Goal: Task Accomplishment & Management: Manage account settings

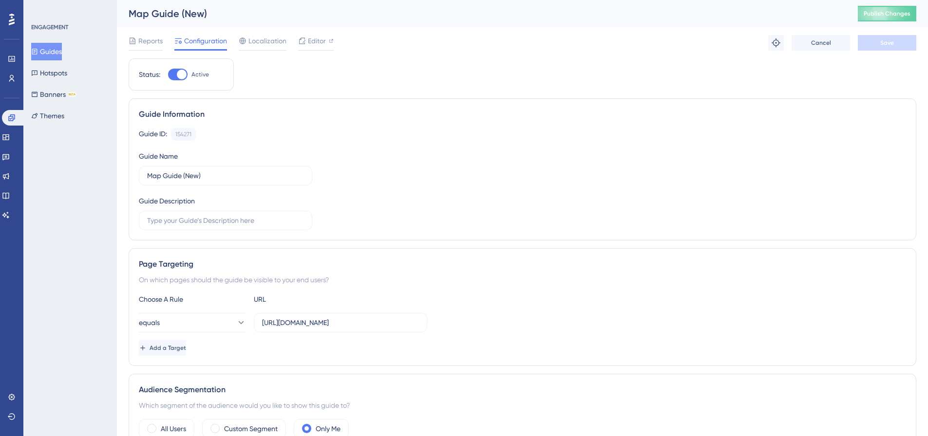
click at [61, 50] on button "Guides" at bounding box center [46, 52] width 31 height 18
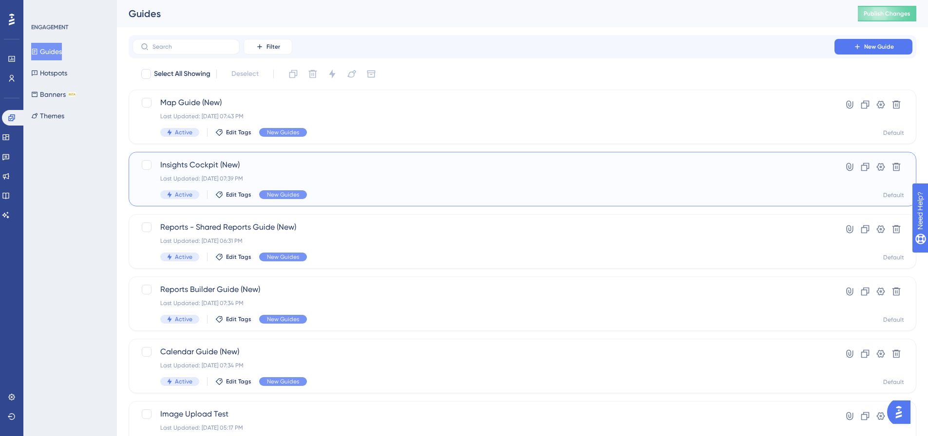
click at [389, 182] on div "Last Updated: [DATE] 07:39 PM" at bounding box center [483, 179] width 646 height 8
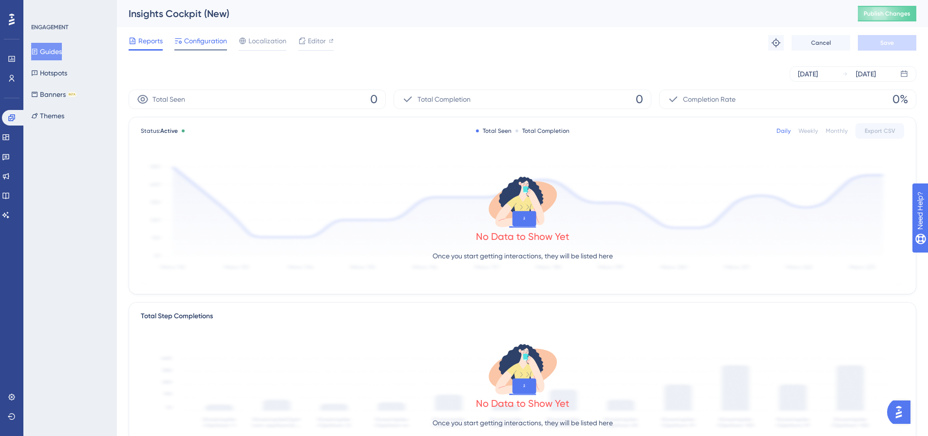
click at [219, 40] on span "Configuration" at bounding box center [205, 41] width 43 height 12
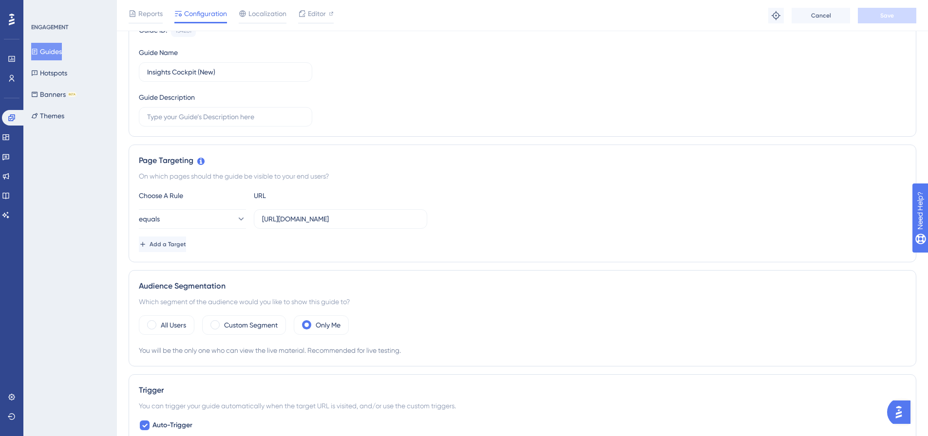
scroll to position [97, 0]
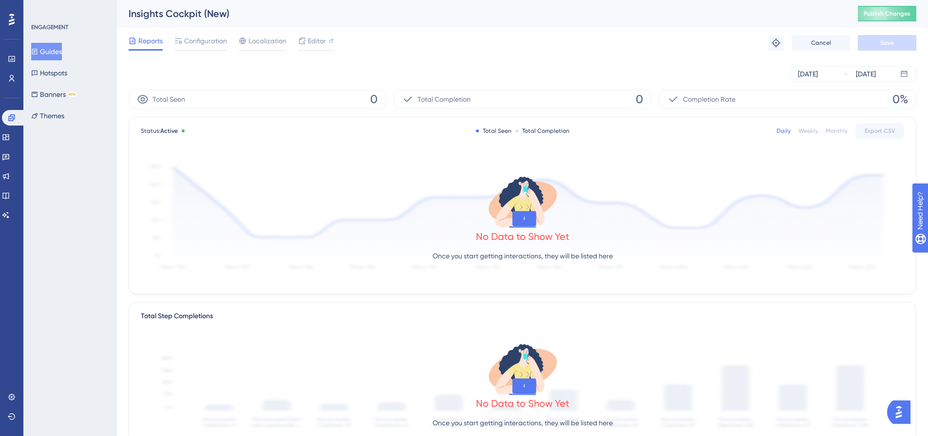
click at [55, 47] on button "Guides" at bounding box center [46, 52] width 31 height 18
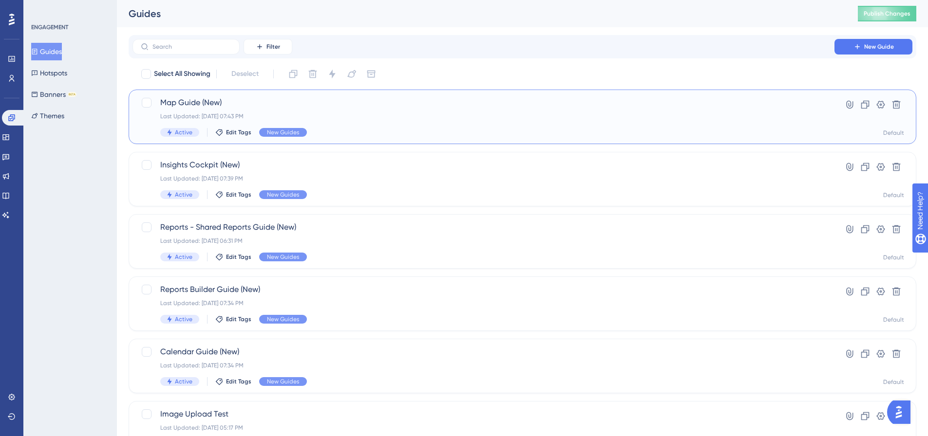
click at [404, 126] on div "Map Guide (New) Last Updated: [DATE] 07:43 PM Active Edit Tags New Guides" at bounding box center [483, 117] width 646 height 40
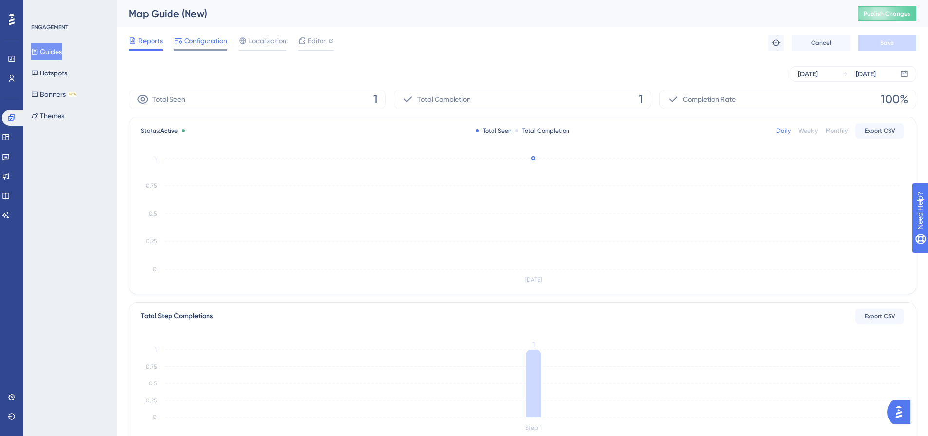
click at [211, 37] on span "Configuration" at bounding box center [205, 41] width 43 height 12
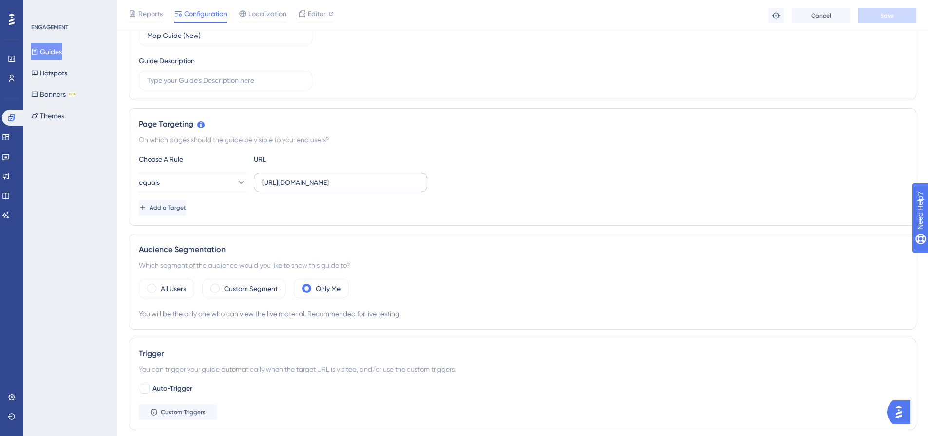
scroll to position [146, 0]
click at [177, 390] on span "Auto-Trigger" at bounding box center [172, 387] width 40 height 12
checkbox input "true"
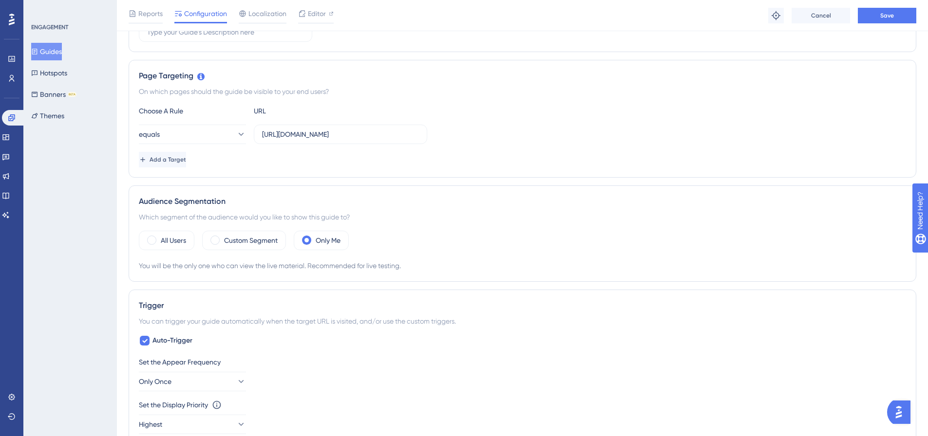
scroll to position [244, 0]
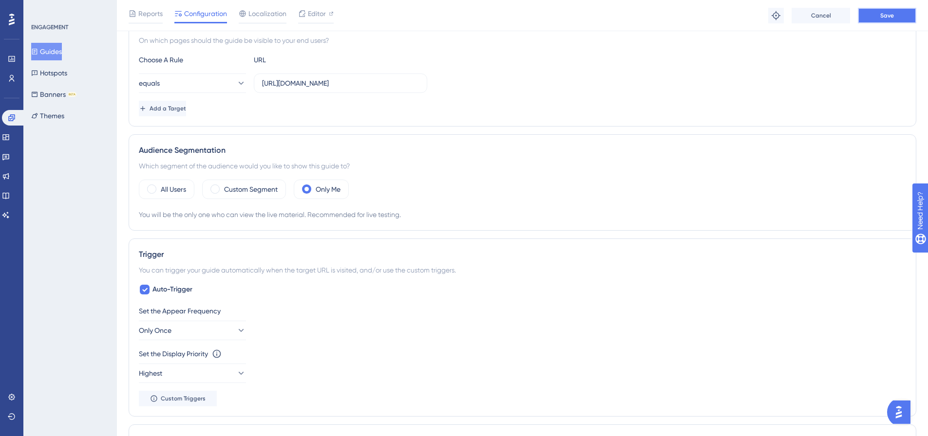
click at [902, 18] on button "Save" at bounding box center [887, 16] width 58 height 16
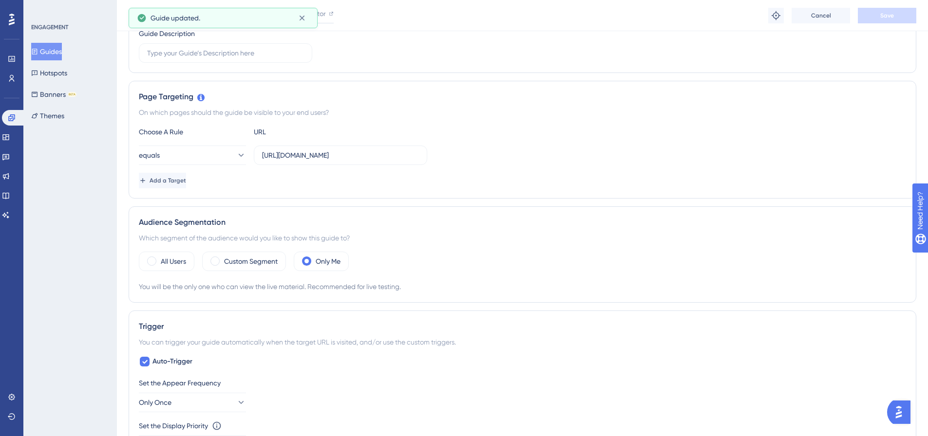
scroll to position [97, 0]
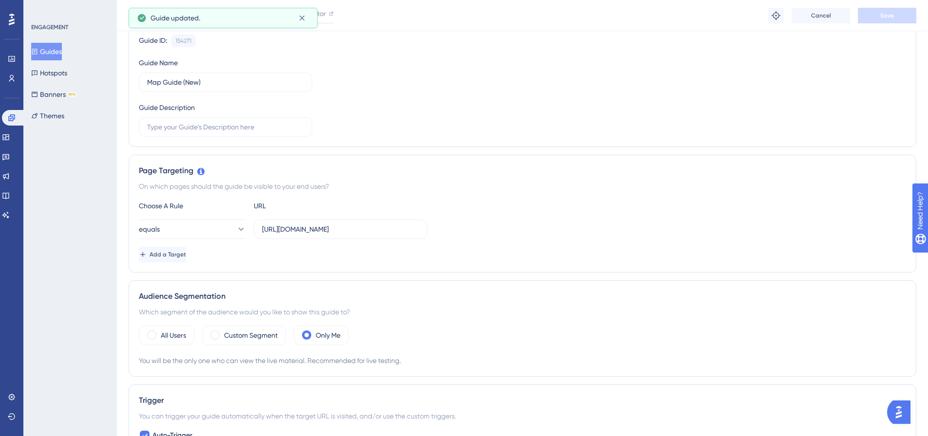
click at [60, 48] on button "Guides" at bounding box center [46, 52] width 31 height 18
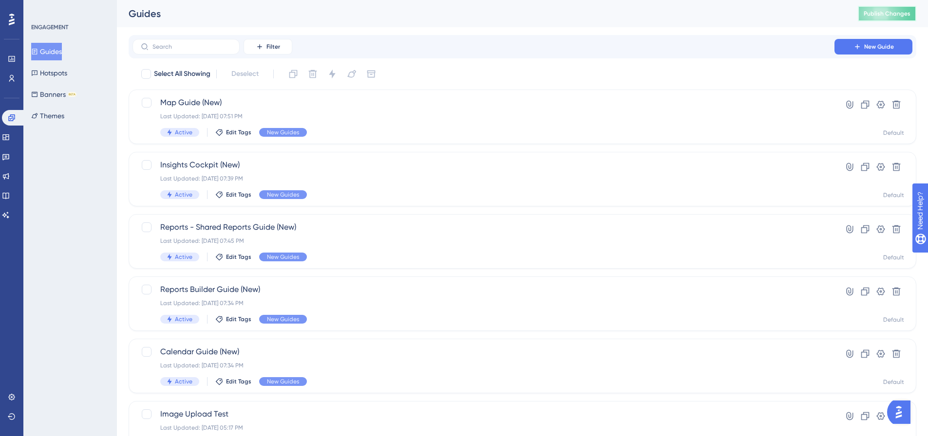
click at [874, 18] on button "Publish Changes" at bounding box center [887, 14] width 58 height 16
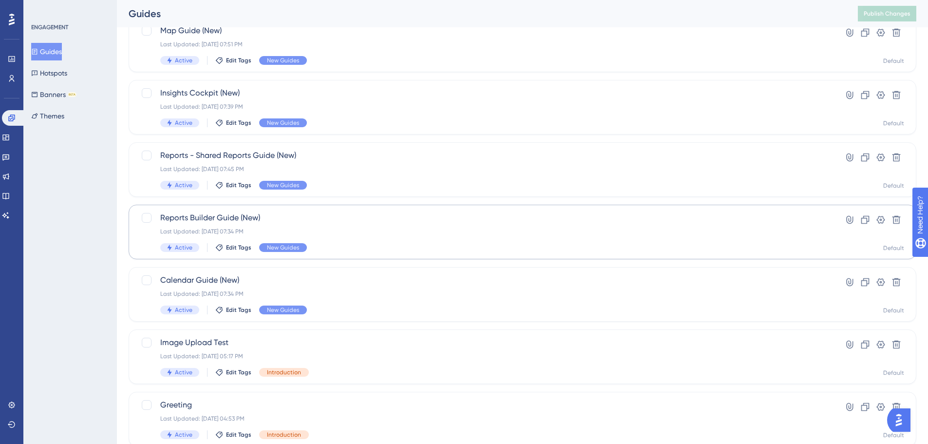
scroll to position [49, 0]
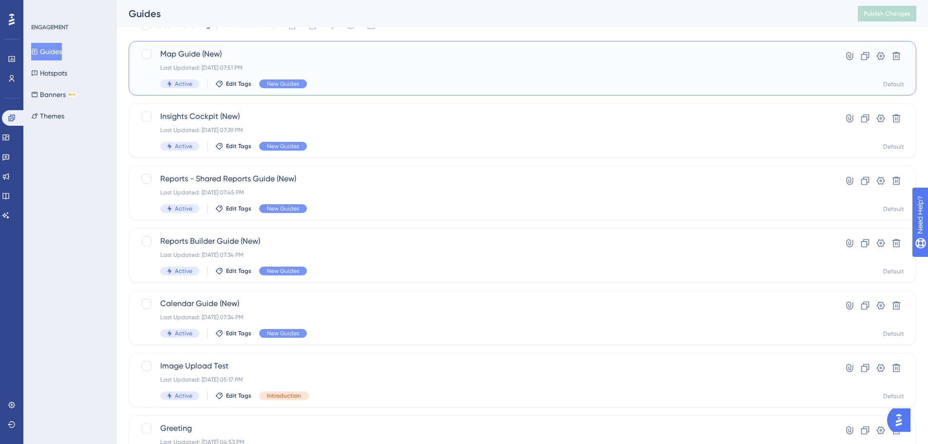
click at [402, 67] on div "Last Updated: [DATE] 07:51 PM" at bounding box center [483, 68] width 646 height 8
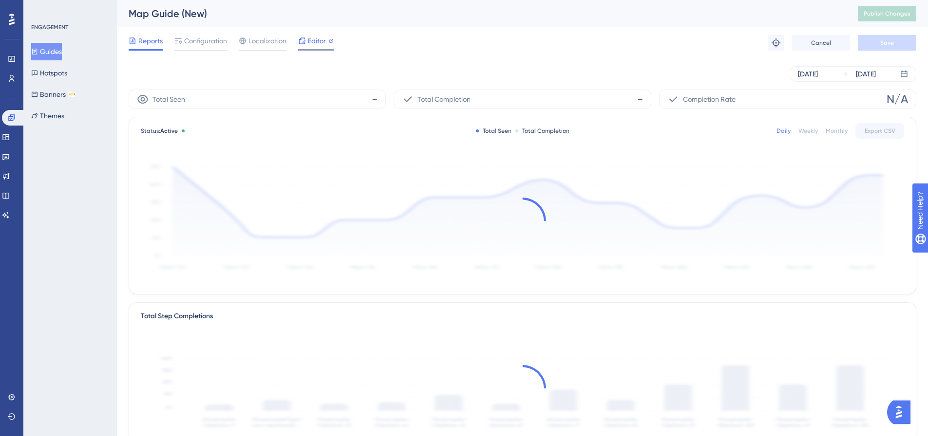
click at [304, 46] on div at bounding box center [302, 41] width 8 height 12
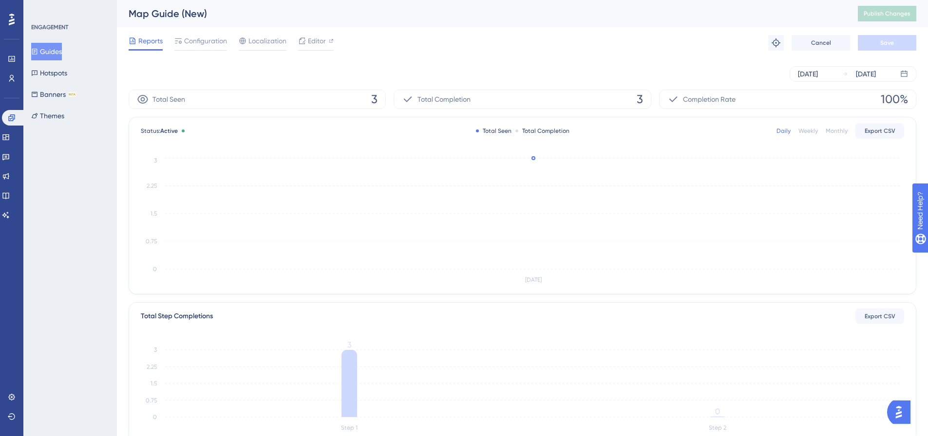
click at [38, 51] on icon at bounding box center [34, 52] width 5 height 6
